Goal: Download file/media

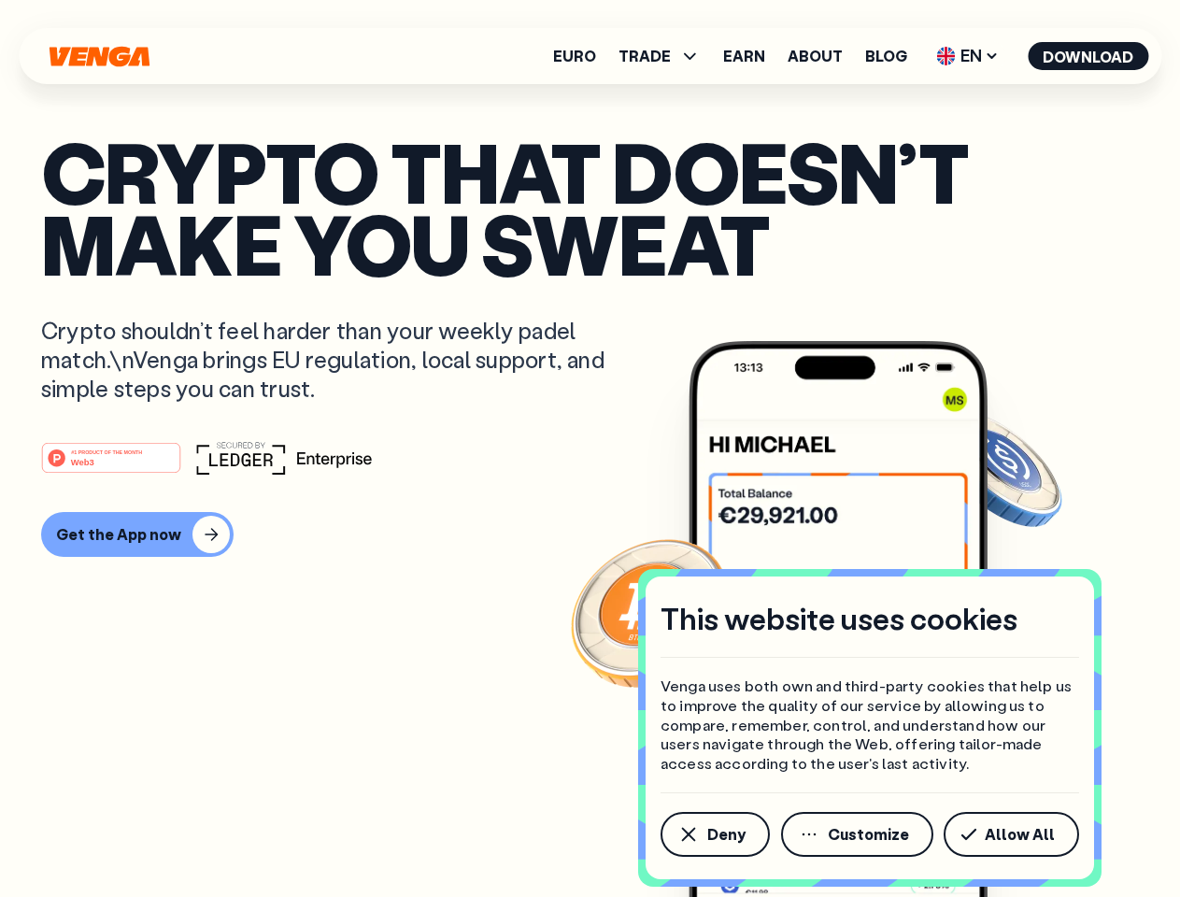
click at [590, 449] on div "#1 PRODUCT OF THE MONTH Web3" at bounding box center [590, 458] width 1098 height 34
click at [714, 834] on span "Deny" at bounding box center [726, 834] width 38 height 15
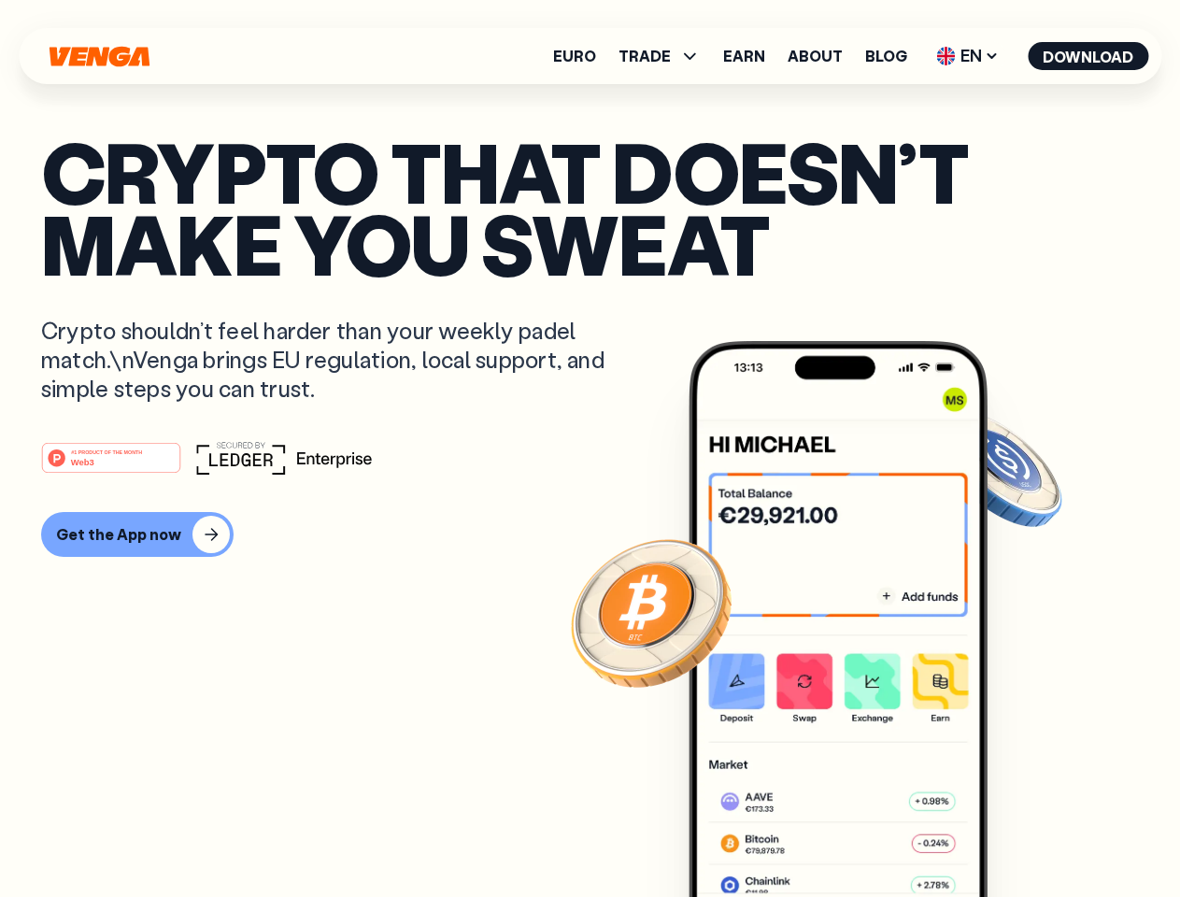
click at [859, 834] on img at bounding box center [838, 654] width 299 height 626
click at [1015, 834] on article "Crypto that doesn’t make you sweat Crypto shouldn’t feel harder than your weekl…" at bounding box center [590, 485] width 1098 height 701
click at [665, 56] on span "TRADE" at bounding box center [645, 56] width 52 height 15
click at [968, 56] on span "EN" at bounding box center [968, 56] width 76 height 30
click at [1089, 56] on button "Download" at bounding box center [1088, 56] width 121 height 28
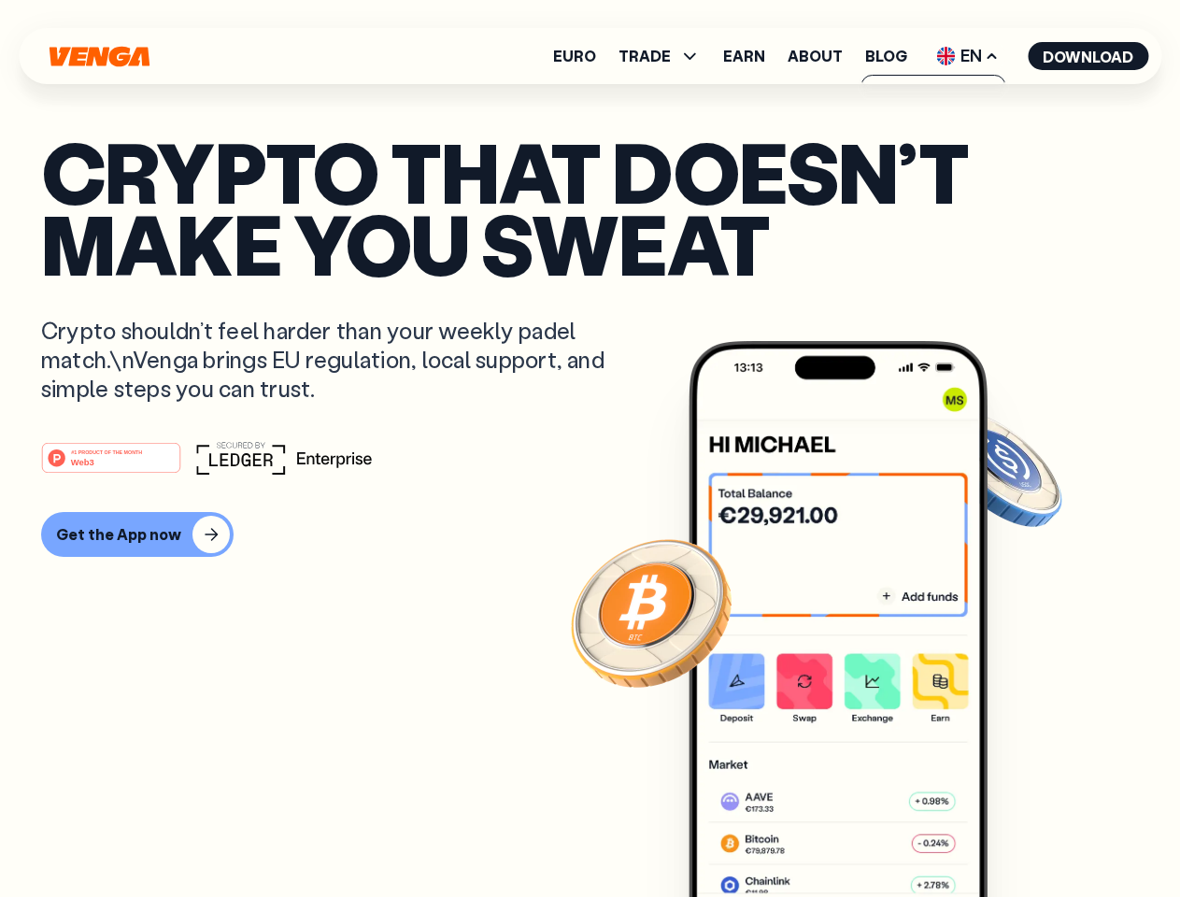
click at [590, 499] on div "#1 PRODUCT OF THE MONTH Web3 Get the App now" at bounding box center [590, 499] width 1098 height 116
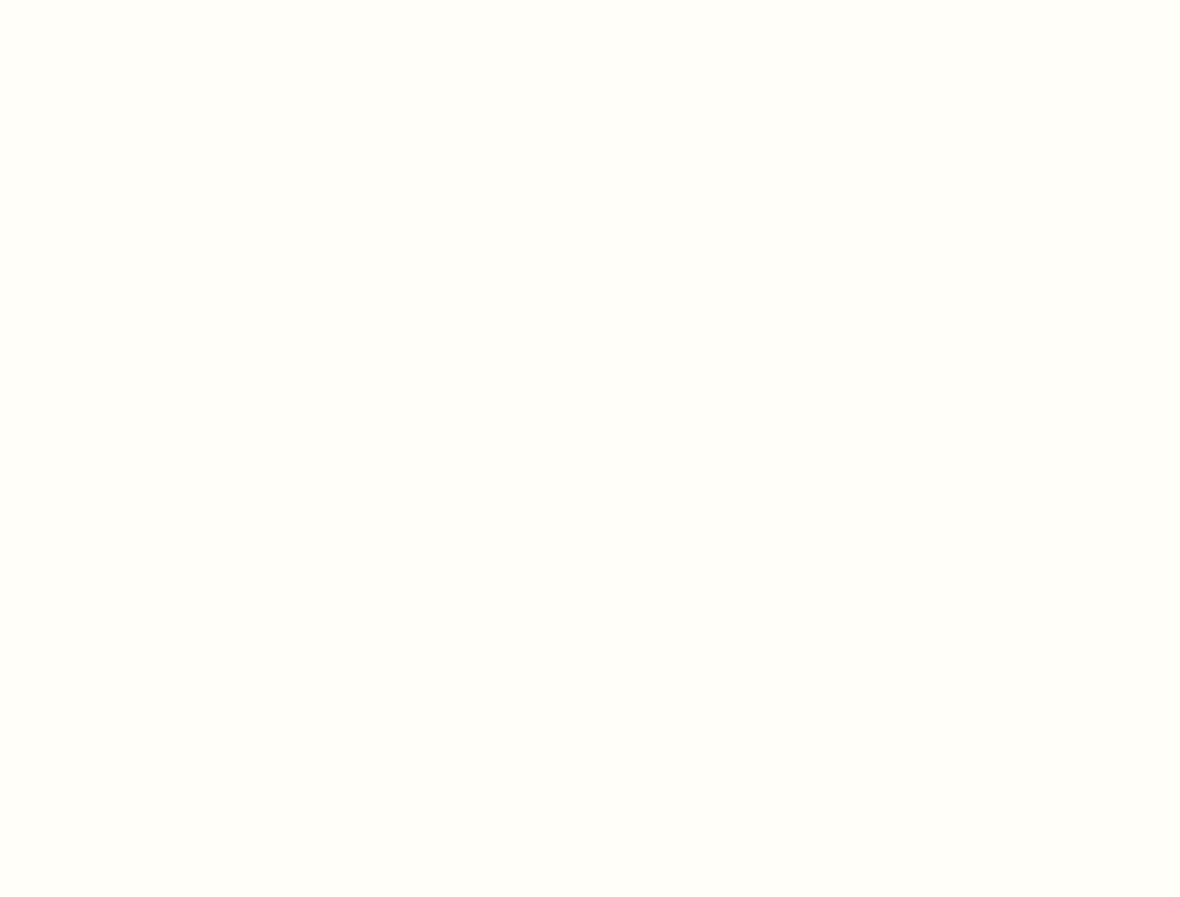
click at [135, 0] on html "This website uses cookies Venga uses both own and third-party cookies that help…" at bounding box center [590, 0] width 1180 height 0
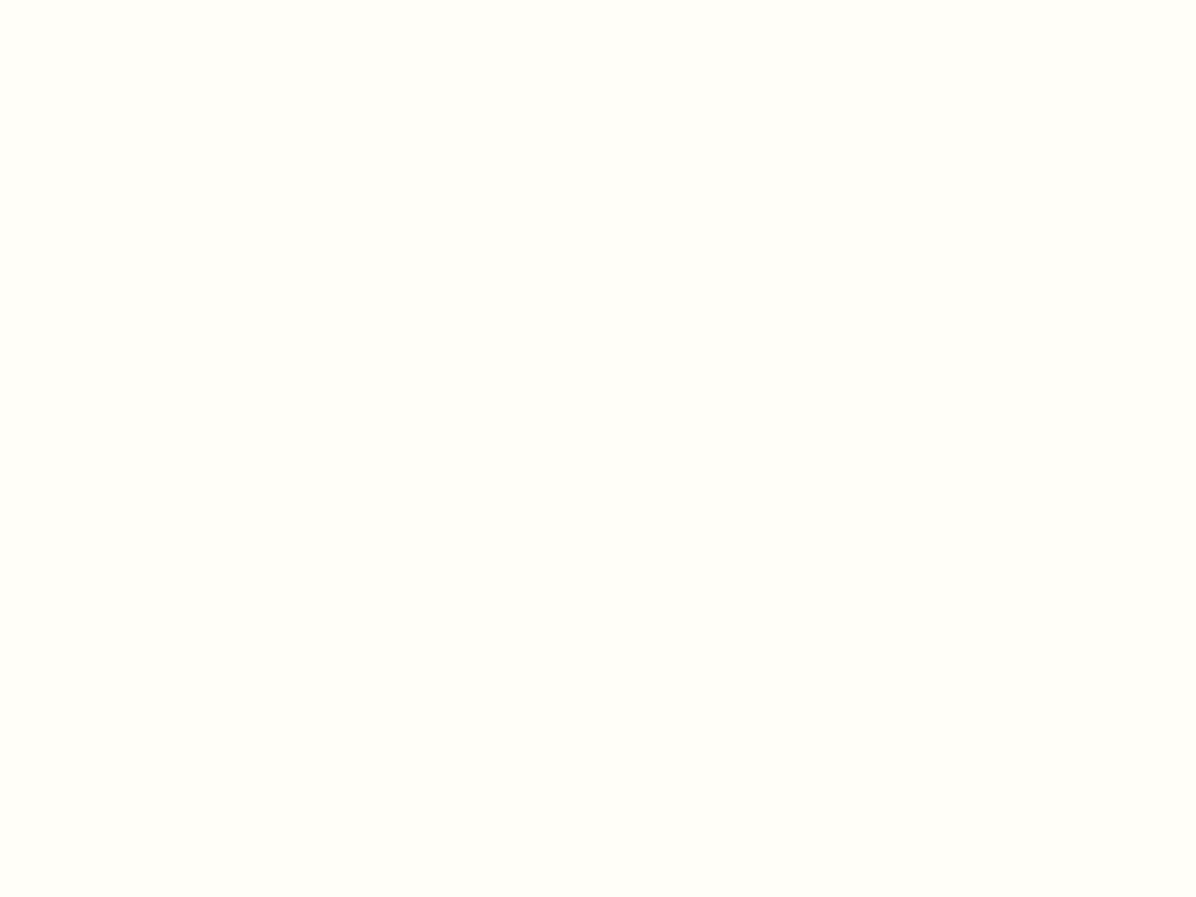
click at [114, 0] on html "This website uses cookies Venga uses both own and third-party cookies that help…" at bounding box center [598, 0] width 1196 height 0
